Goal: Task Accomplishment & Management: Use online tool/utility

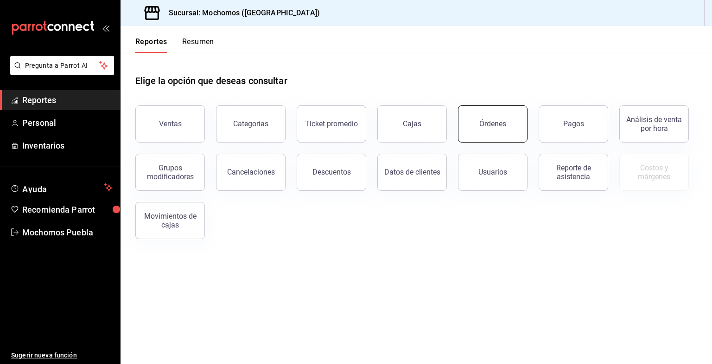
click at [520, 108] on button "Órdenes" at bounding box center [493, 123] width 70 height 37
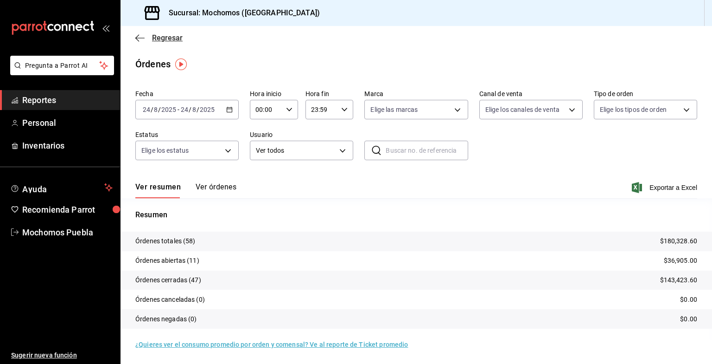
click at [174, 41] on span "Regresar" at bounding box center [167, 37] width 31 height 9
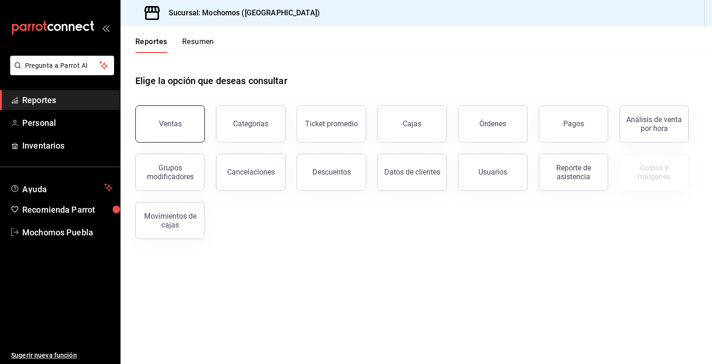
click at [154, 140] on button "Ventas" at bounding box center [170, 123] width 70 height 37
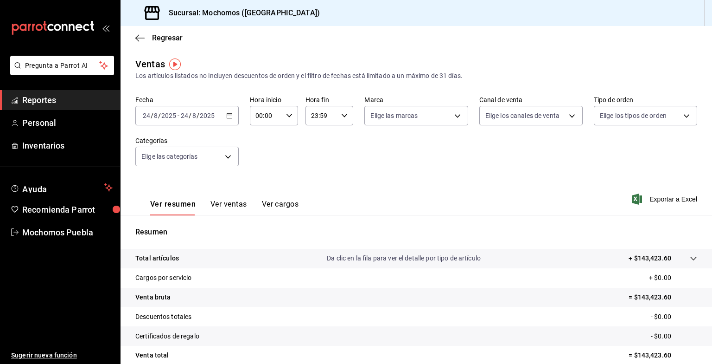
click at [231, 116] on icon "button" at bounding box center [229, 115] width 6 height 6
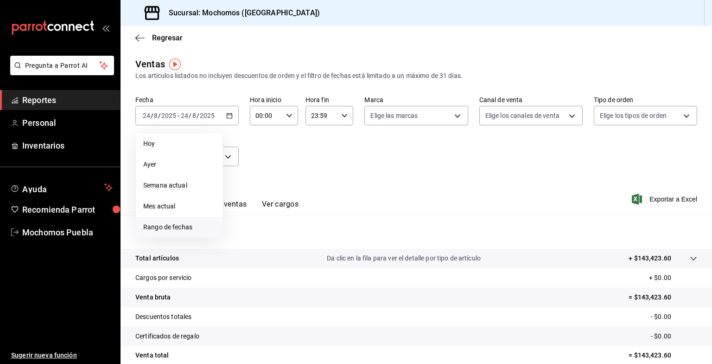
click at [176, 229] on span "Rango de fechas" at bounding box center [179, 227] width 72 height 10
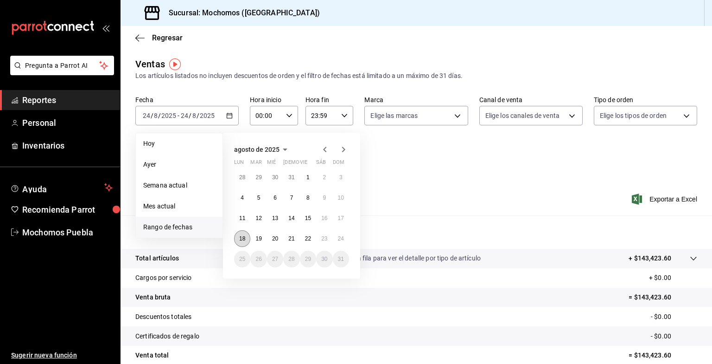
click at [247, 240] on button "18" at bounding box center [242, 238] width 16 height 17
click at [339, 244] on button "24" at bounding box center [341, 238] width 16 height 17
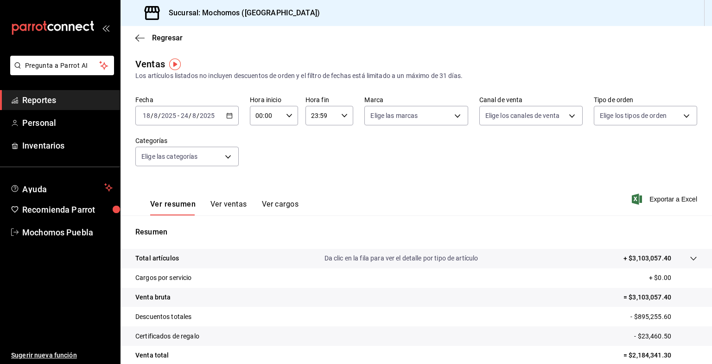
click at [339, 244] on div "Resumen Total artículos Da clic en la fila para ver el detalle por tipo de artí…" at bounding box center [417, 320] width 592 height 188
click at [232, 121] on div "[DATE] [DATE] - [DATE] [DATE]" at bounding box center [186, 115] width 103 height 19
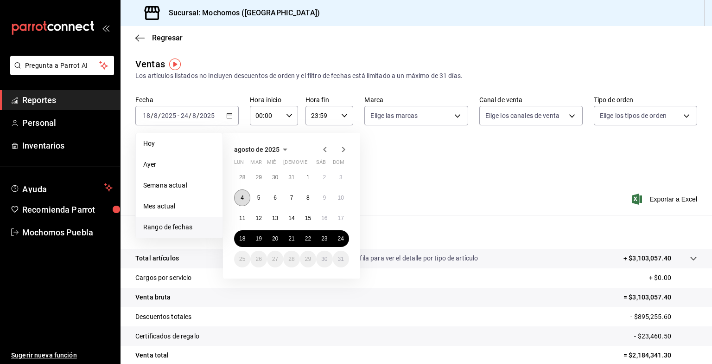
click at [242, 199] on abbr "4" at bounding box center [242, 197] width 3 height 6
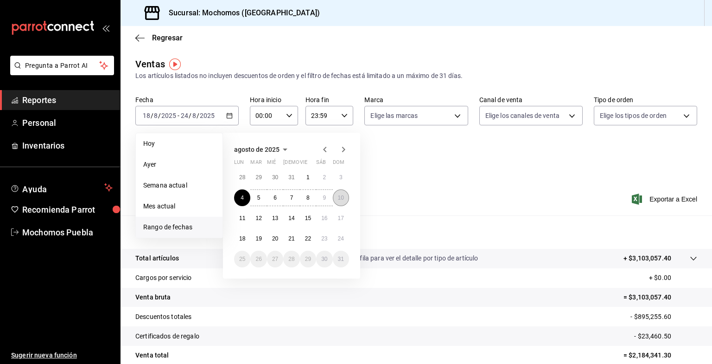
click at [344, 198] on button "10" at bounding box center [341, 197] width 16 height 17
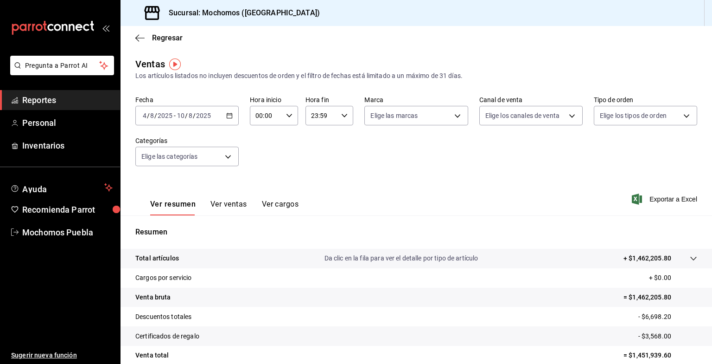
click at [235, 115] on div "[DATE] [DATE] - [DATE] [DATE]" at bounding box center [186, 115] width 103 height 19
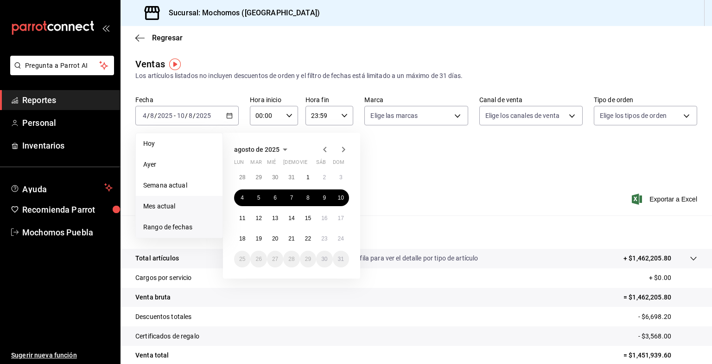
click at [187, 202] on span "Mes actual" at bounding box center [179, 206] width 72 height 10
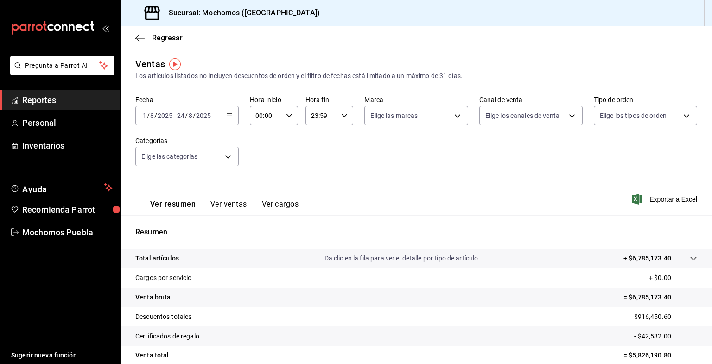
click at [230, 116] on icon "button" at bounding box center [229, 115] width 6 height 6
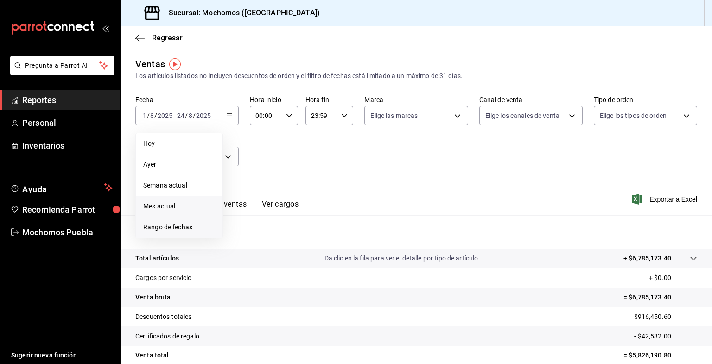
click at [171, 226] on span "Rango de fechas" at bounding box center [179, 227] width 72 height 10
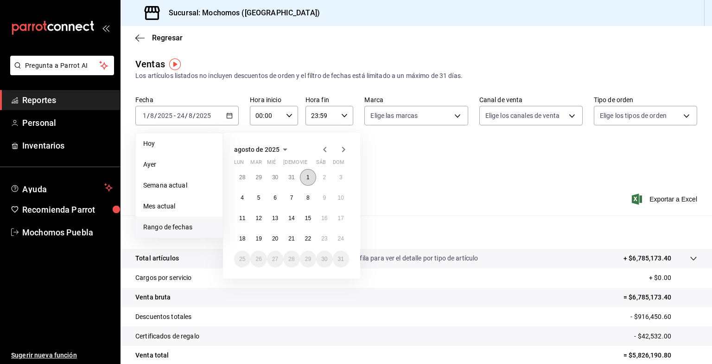
click at [310, 177] on button "1" at bounding box center [308, 177] width 16 height 17
click at [341, 203] on button "10" at bounding box center [341, 197] width 16 height 17
